Goal: Transaction & Acquisition: Purchase product/service

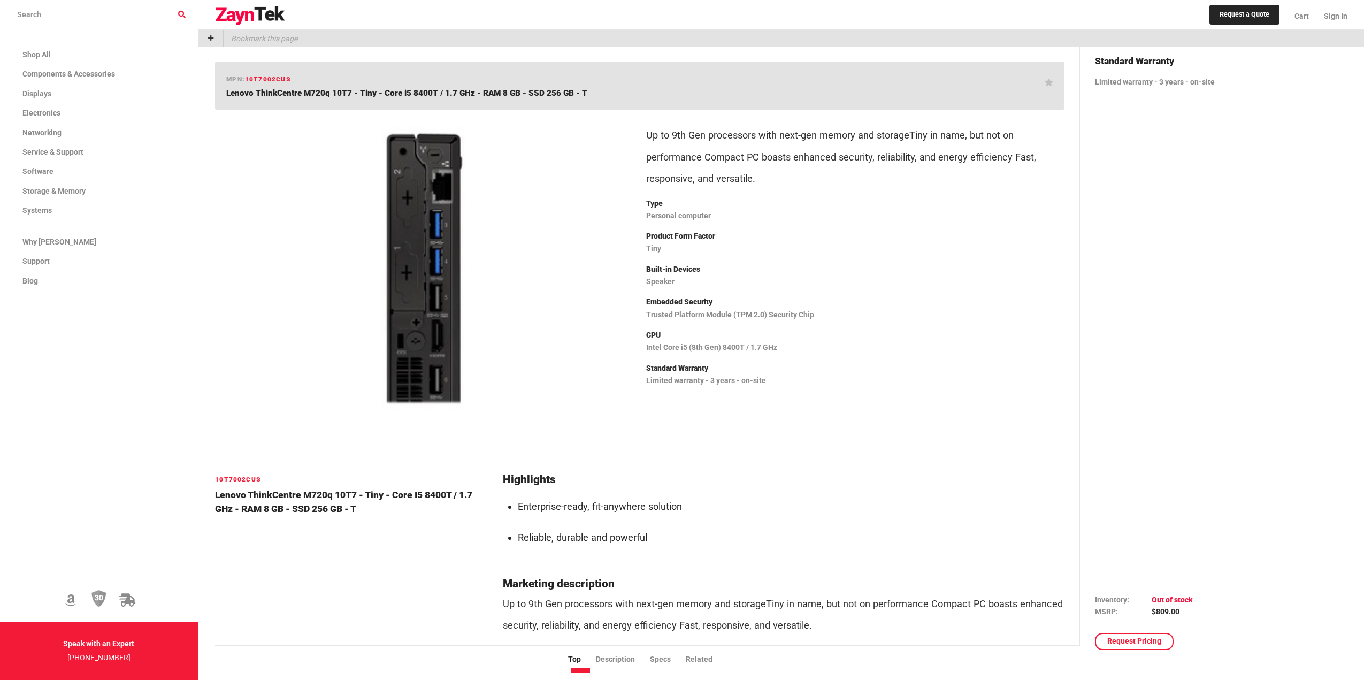
click at [442, 297] on img at bounding box center [424, 269] width 401 height 302
click at [427, 285] on img at bounding box center [424, 269] width 401 height 302
